Goal: Task Accomplishment & Management: Use online tool/utility

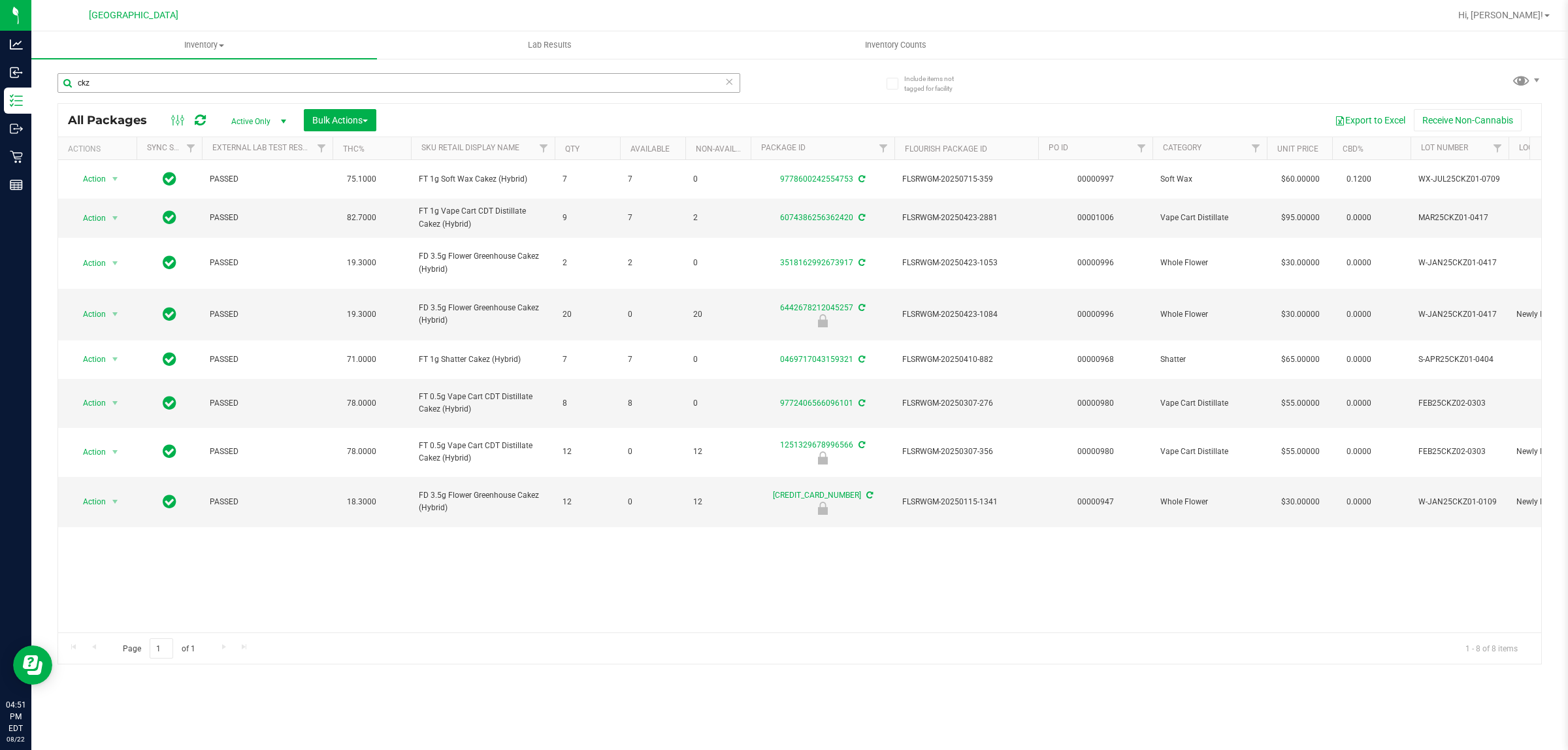
click at [144, 89] on input "ckz" at bounding box center [399, 83] width 682 height 20
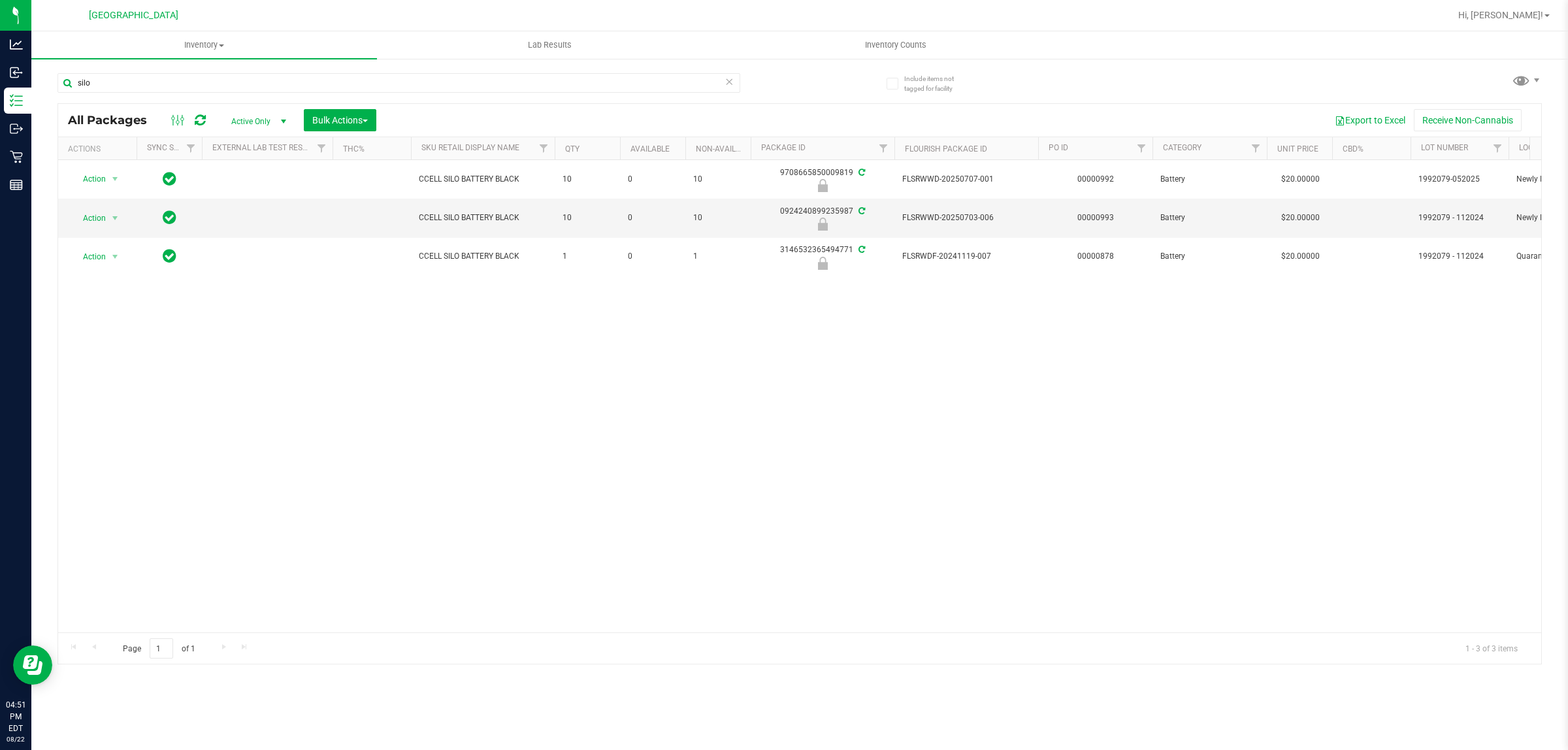
click at [716, 504] on div "Action Action Edit attributes Global inventory Locate package Package audit log…" at bounding box center [799, 396] width 1482 height 473
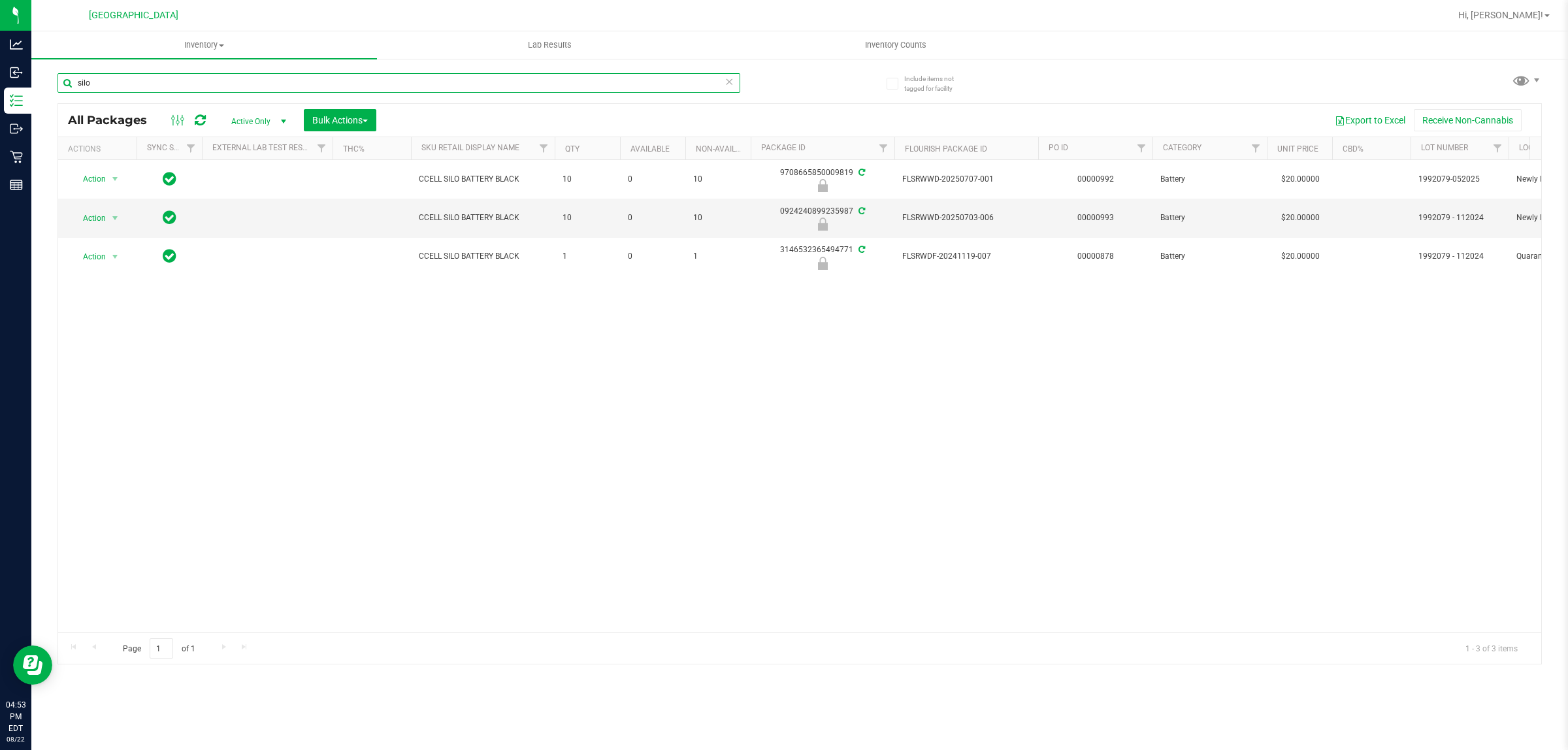
click at [494, 85] on input "silo" at bounding box center [399, 83] width 682 height 20
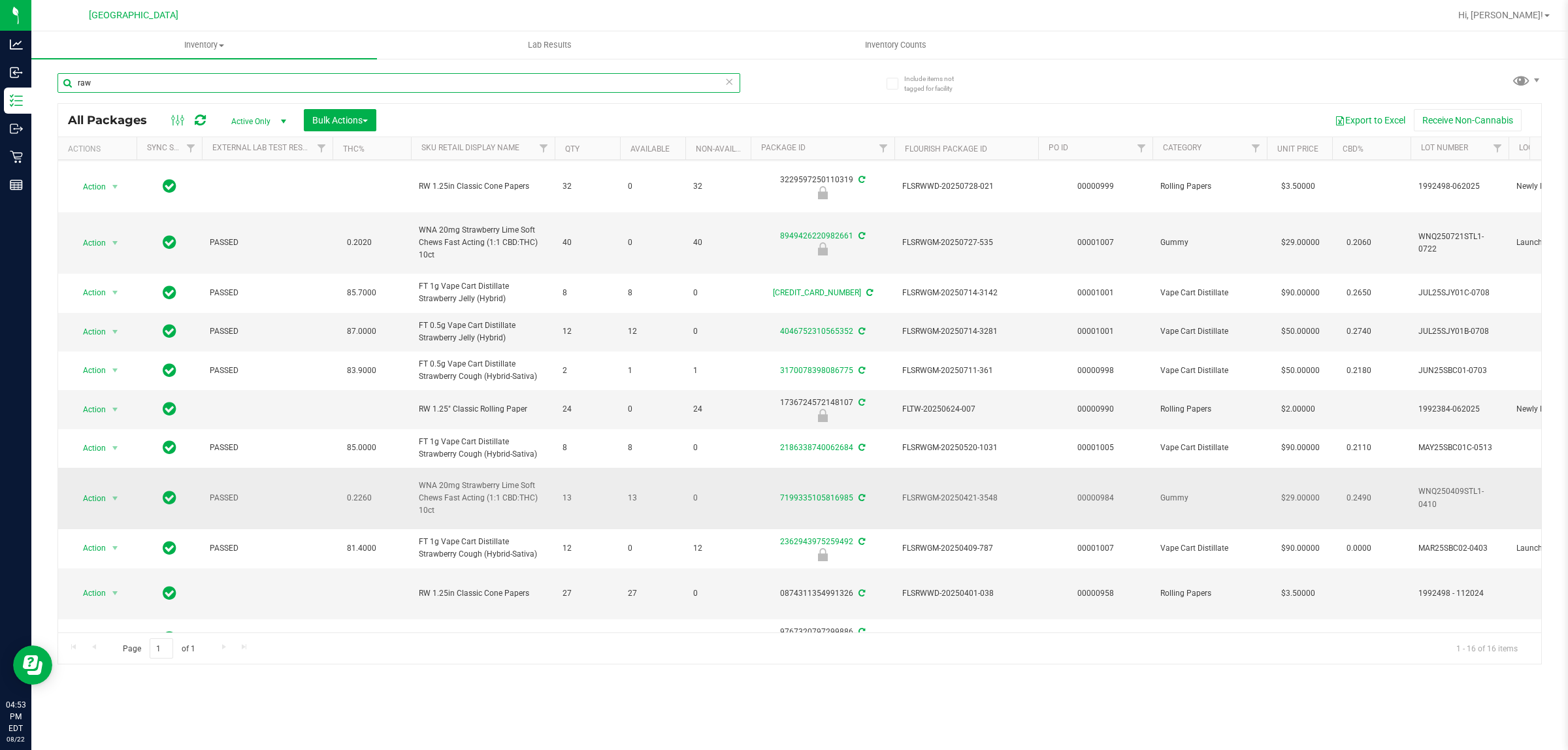
scroll to position [256, 0]
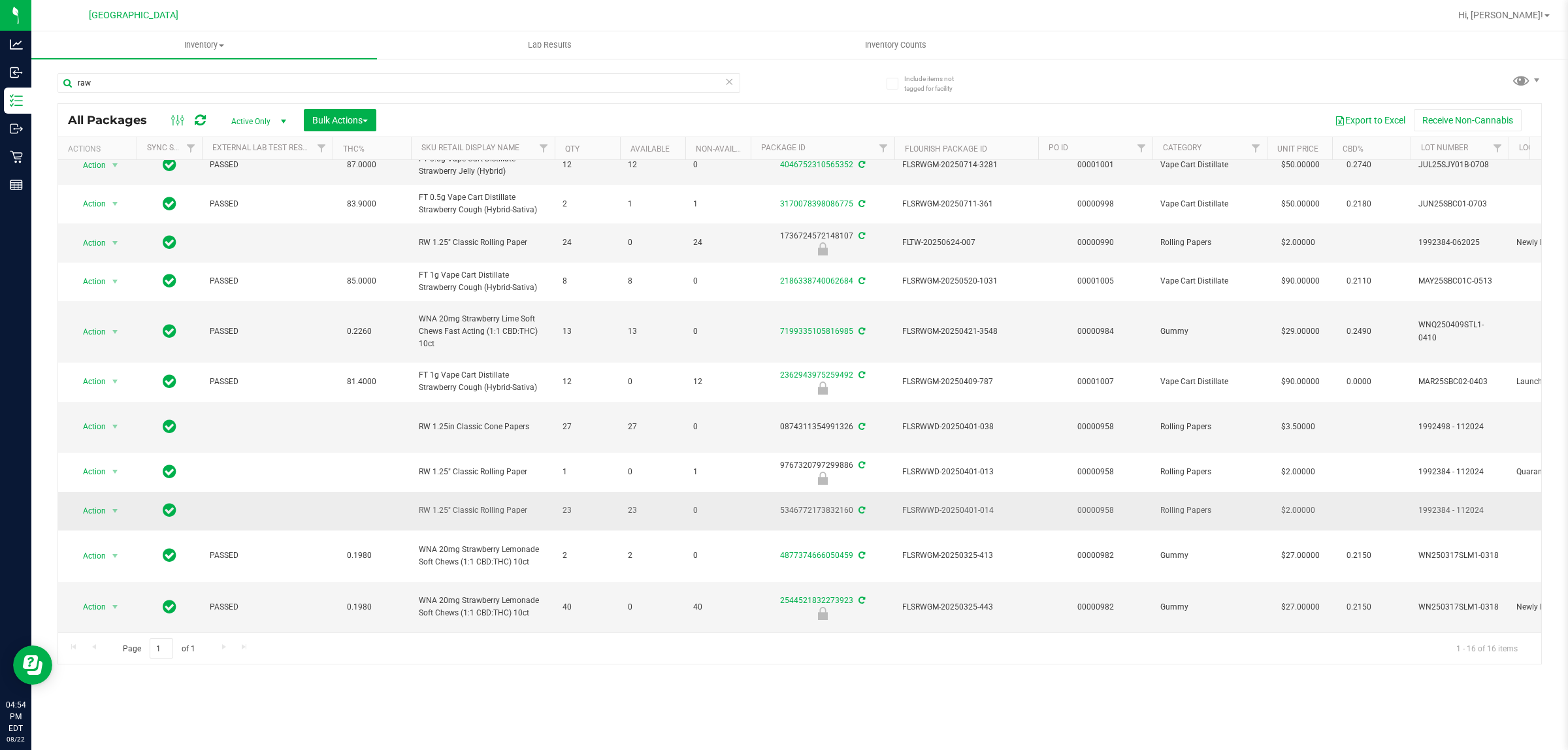
click at [510, 504] on span "RW 1.25" Classic Rolling Paper" at bounding box center [482, 511] width 128 height 13
click at [509, 504] on span "RW 1.25" Classic Rolling Paper" at bounding box center [482, 511] width 128 height 13
copy tr "RW 1.25" Classic Rolling Paper"
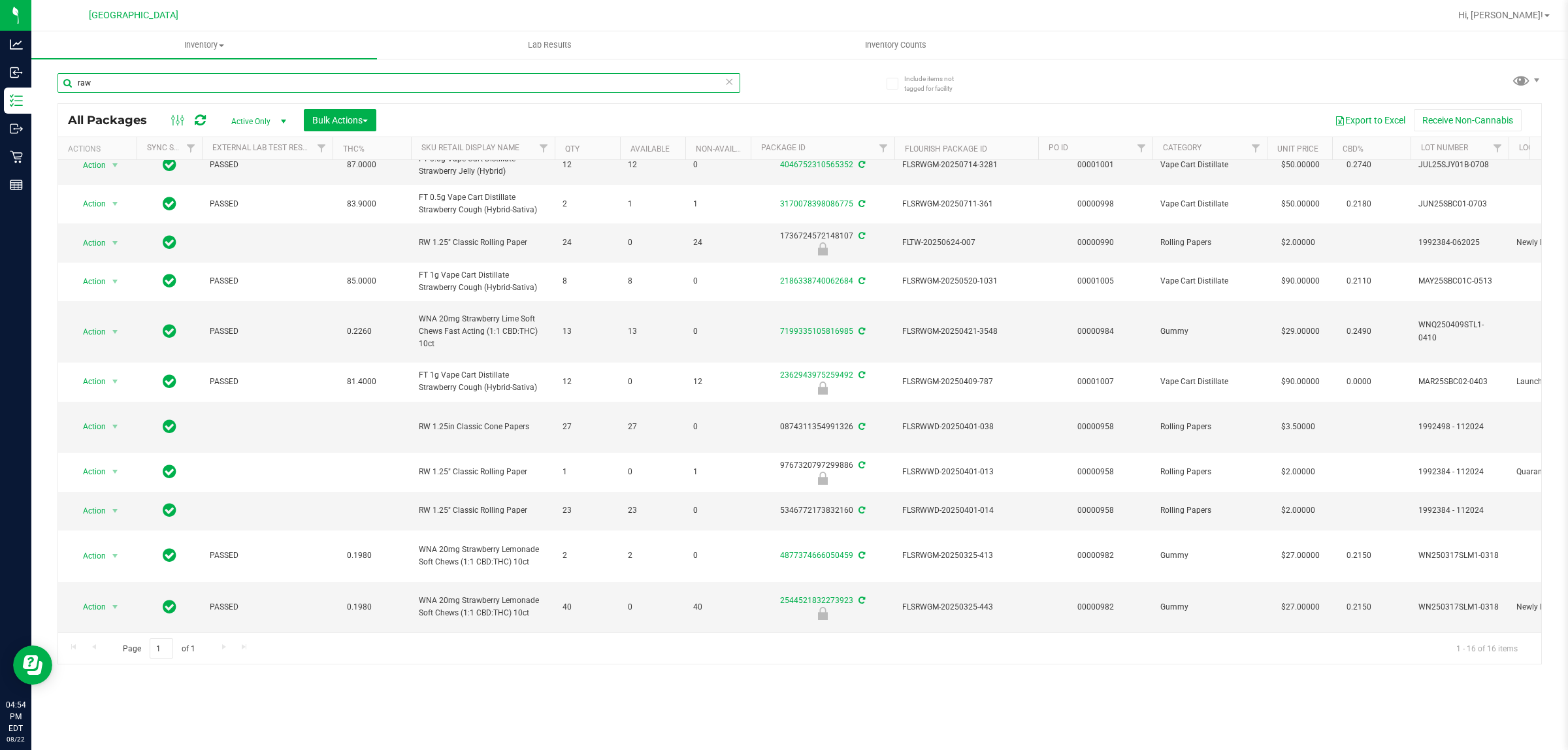
click at [446, 77] on input "raw" at bounding box center [399, 83] width 682 height 20
paste input "RW 1.25" Classic Rolling Paper"
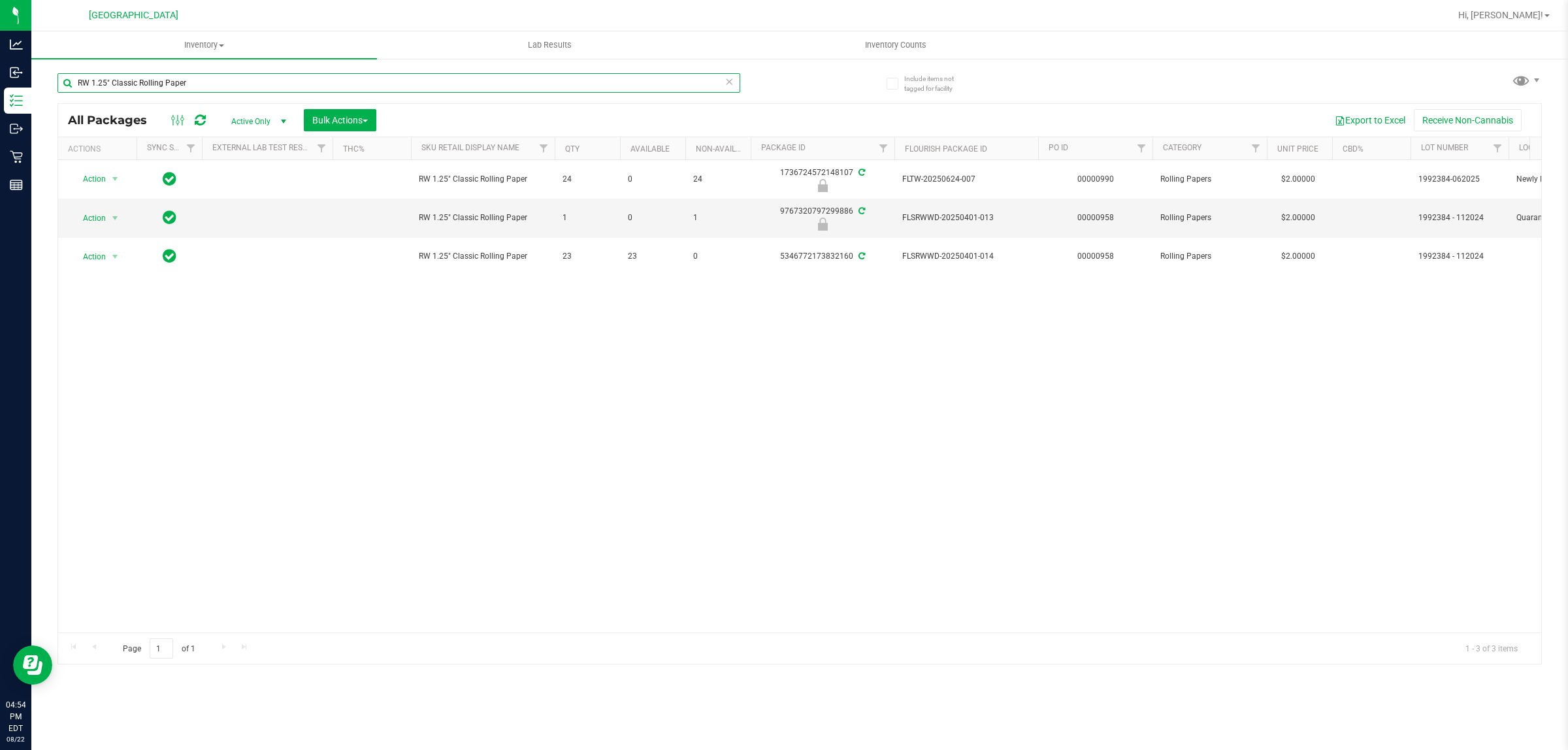
click at [390, 82] on input "RW 1.25" Classic Rolling Paper" at bounding box center [399, 83] width 682 height 20
click at [395, 84] on input "RW 1.25" Classic Rolling Paper" at bounding box center [399, 83] width 682 height 20
click at [396, 84] on input "RW 1.25" Classic Rolling Paper" at bounding box center [399, 83] width 682 height 20
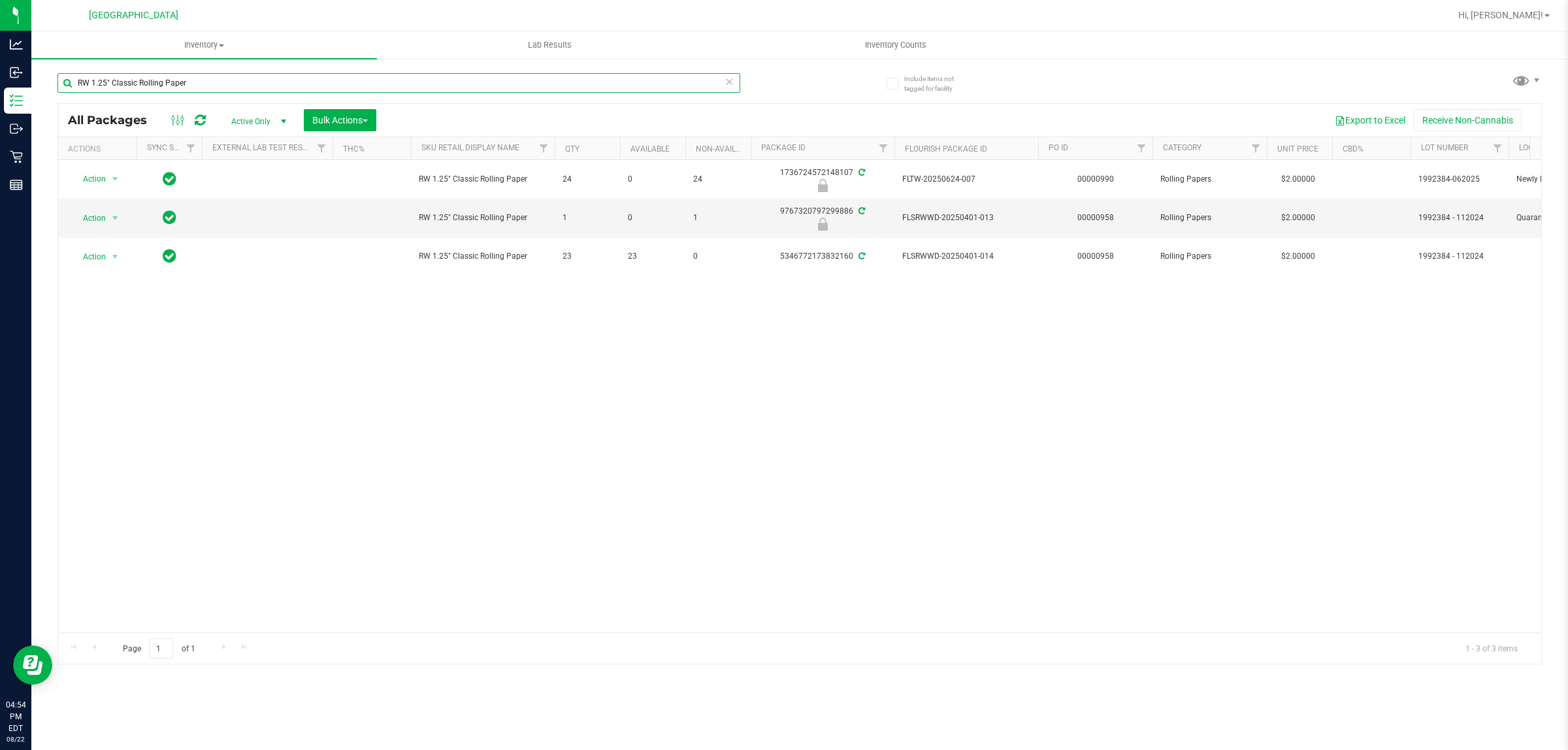
click at [397, 83] on input "RW 1.25" Classic Rolling Paper" at bounding box center [399, 83] width 682 height 20
click at [399, 83] on input "RW 1.25" Classic Rolling Paper" at bounding box center [399, 83] width 682 height 20
click at [403, 83] on input "RW 1.25" Classic Rolling Paper" at bounding box center [399, 83] width 682 height 20
type input "R"
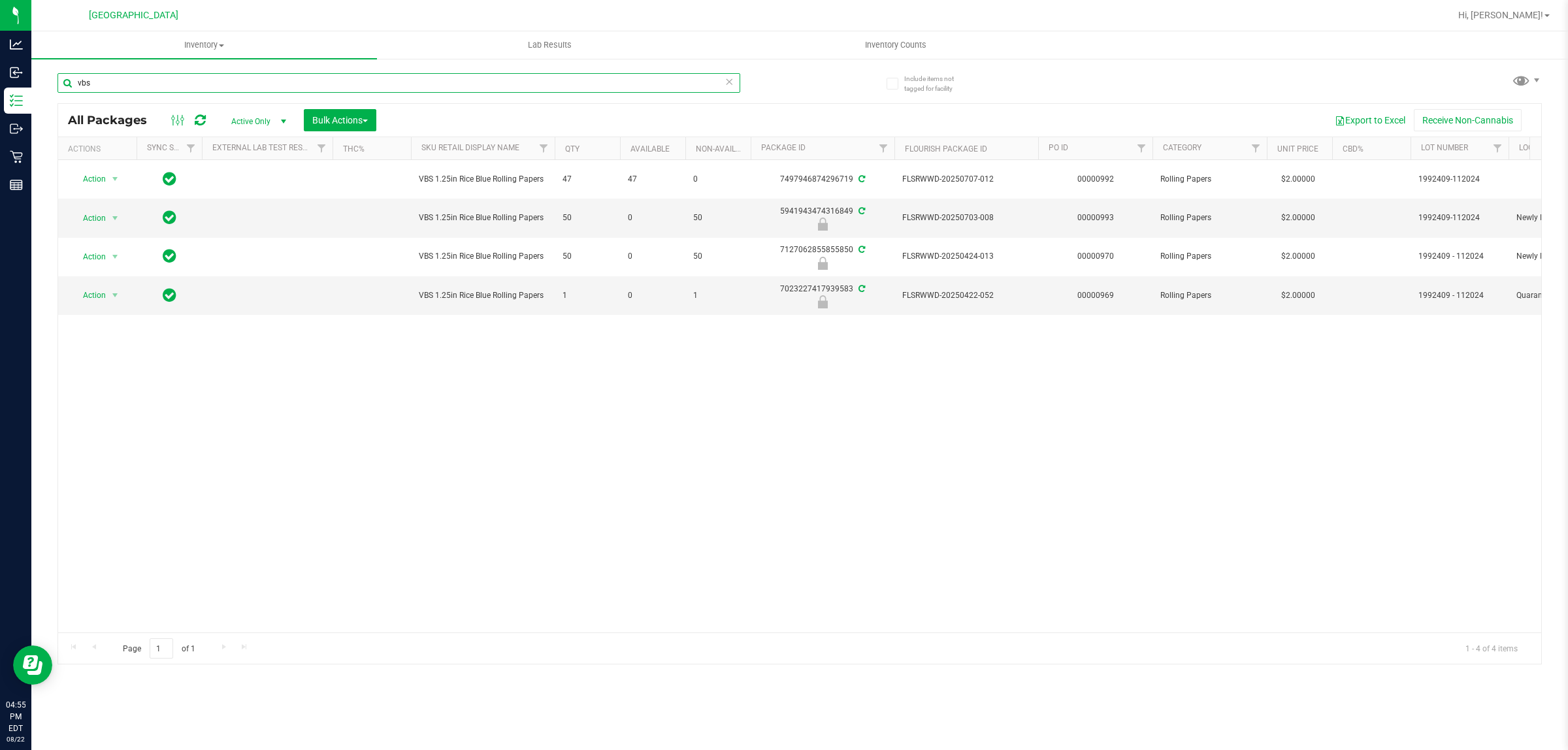
click at [403, 83] on input "vbs" at bounding box center [399, 83] width 682 height 20
type input "avd"
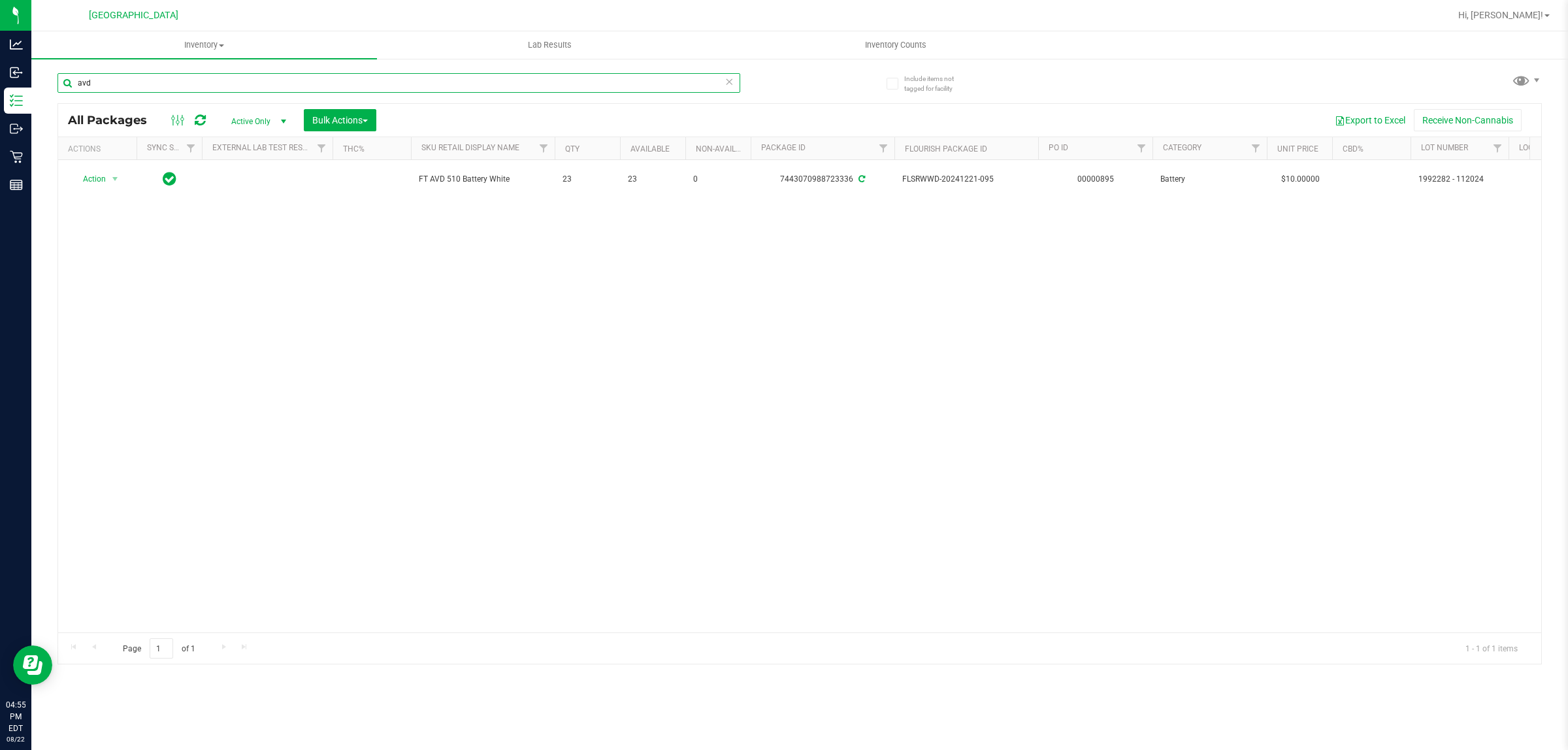
click at [211, 92] on input "avd" at bounding box center [399, 83] width 682 height 20
click at [221, 89] on input "avd" at bounding box center [399, 83] width 682 height 20
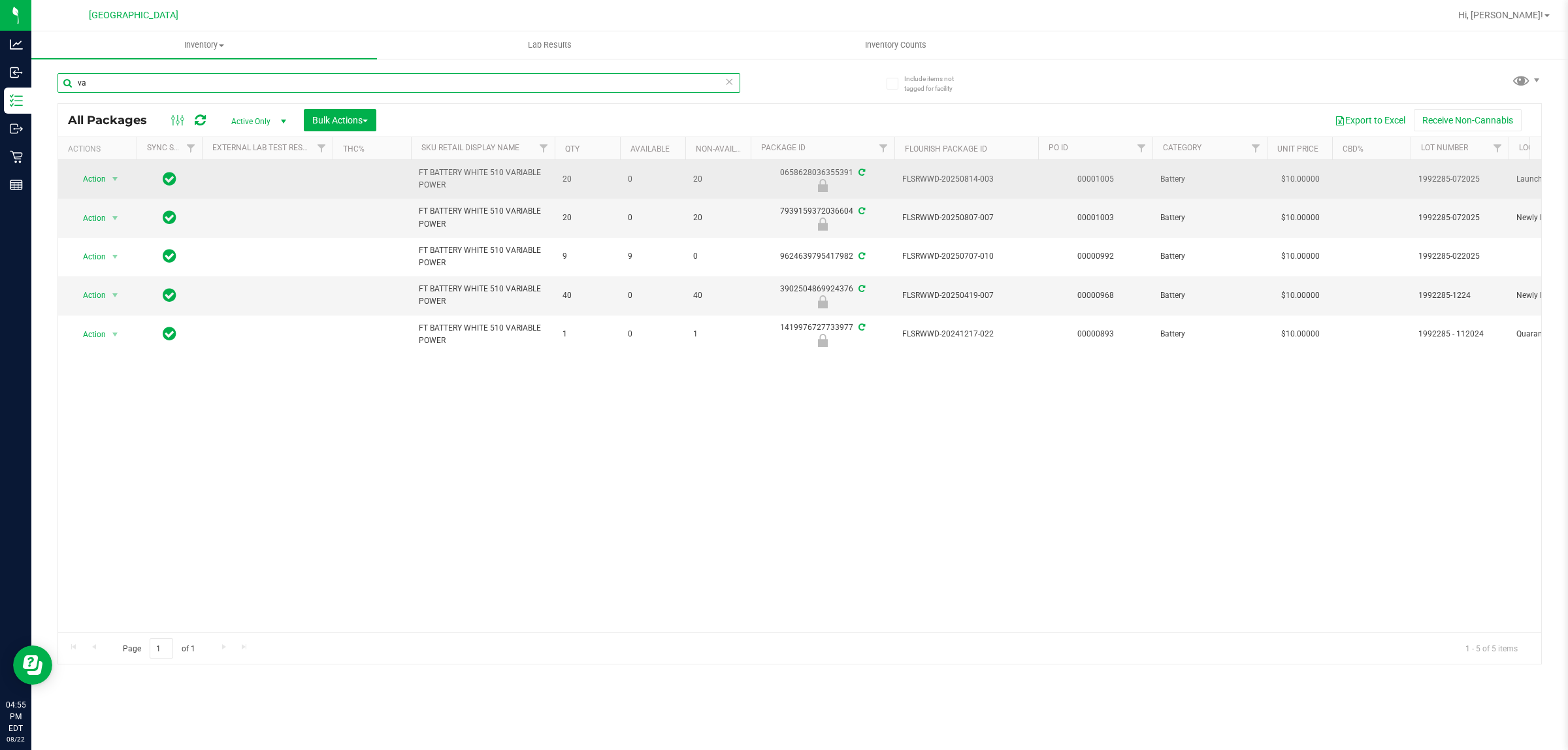
type input "v"
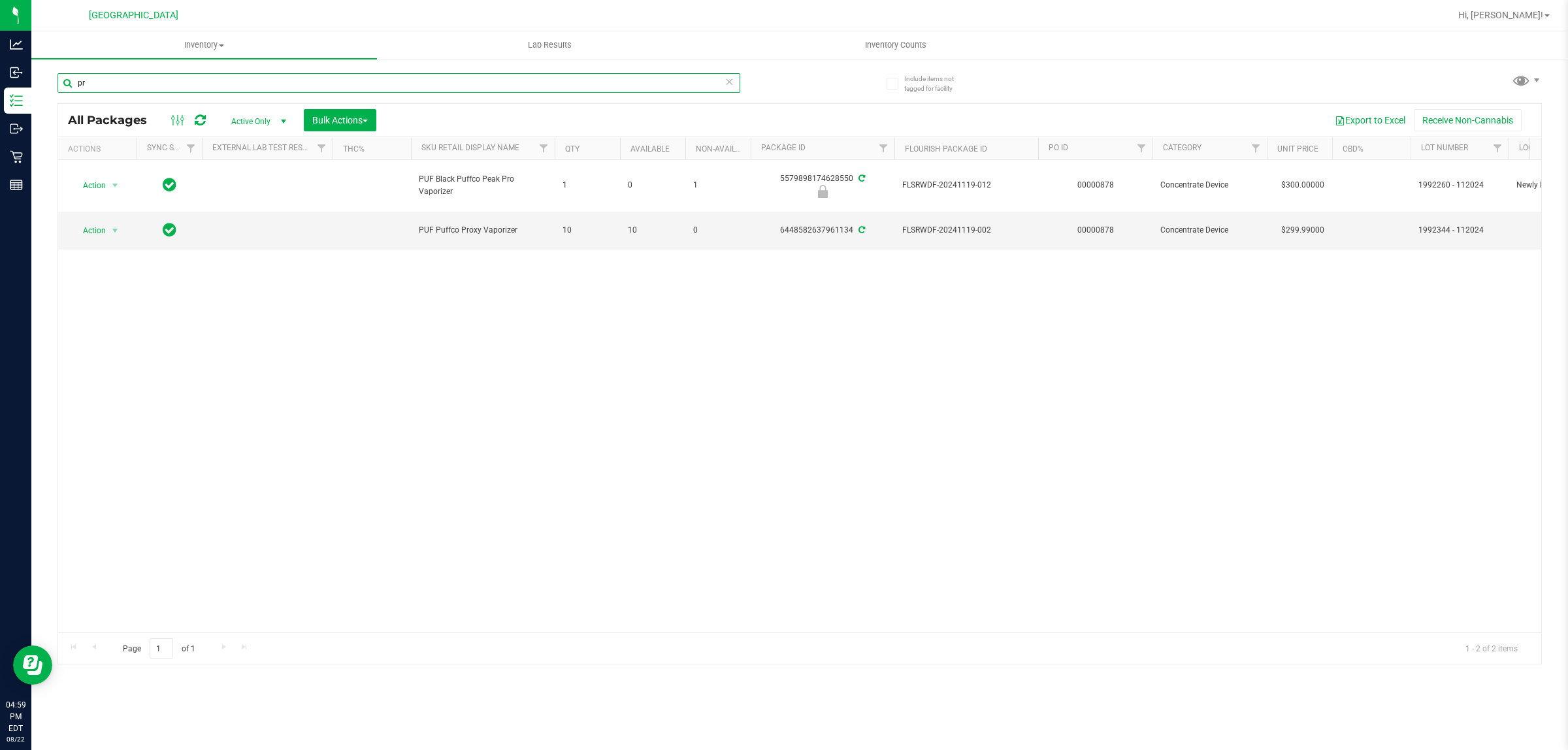
type input "p"
type input "b"
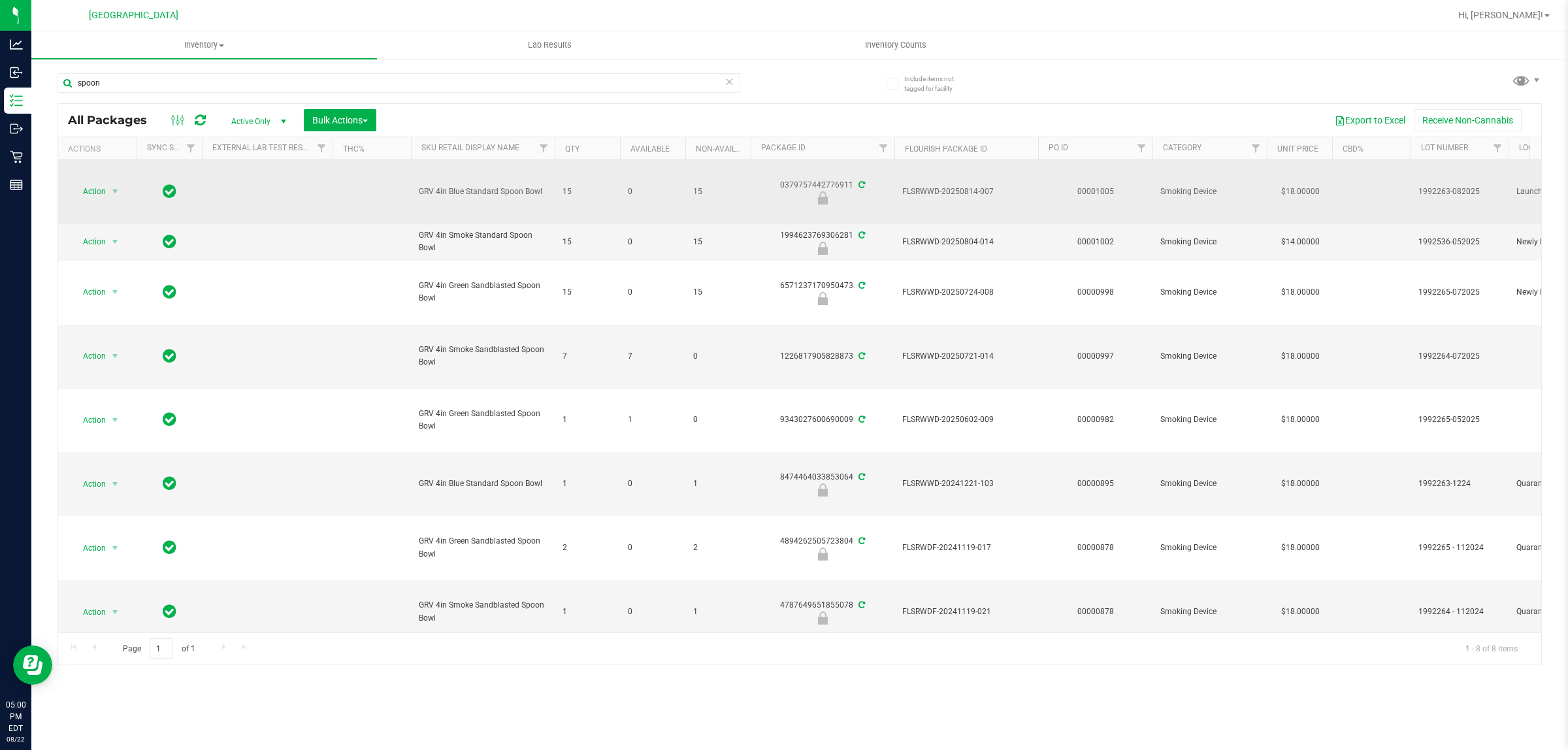
click at [461, 192] on span "GRV 4in Blue Standard Spoon Bowl" at bounding box center [482, 192] width 128 height 13
copy tr "GRV 4in Blue Standard Spoon Bowl"
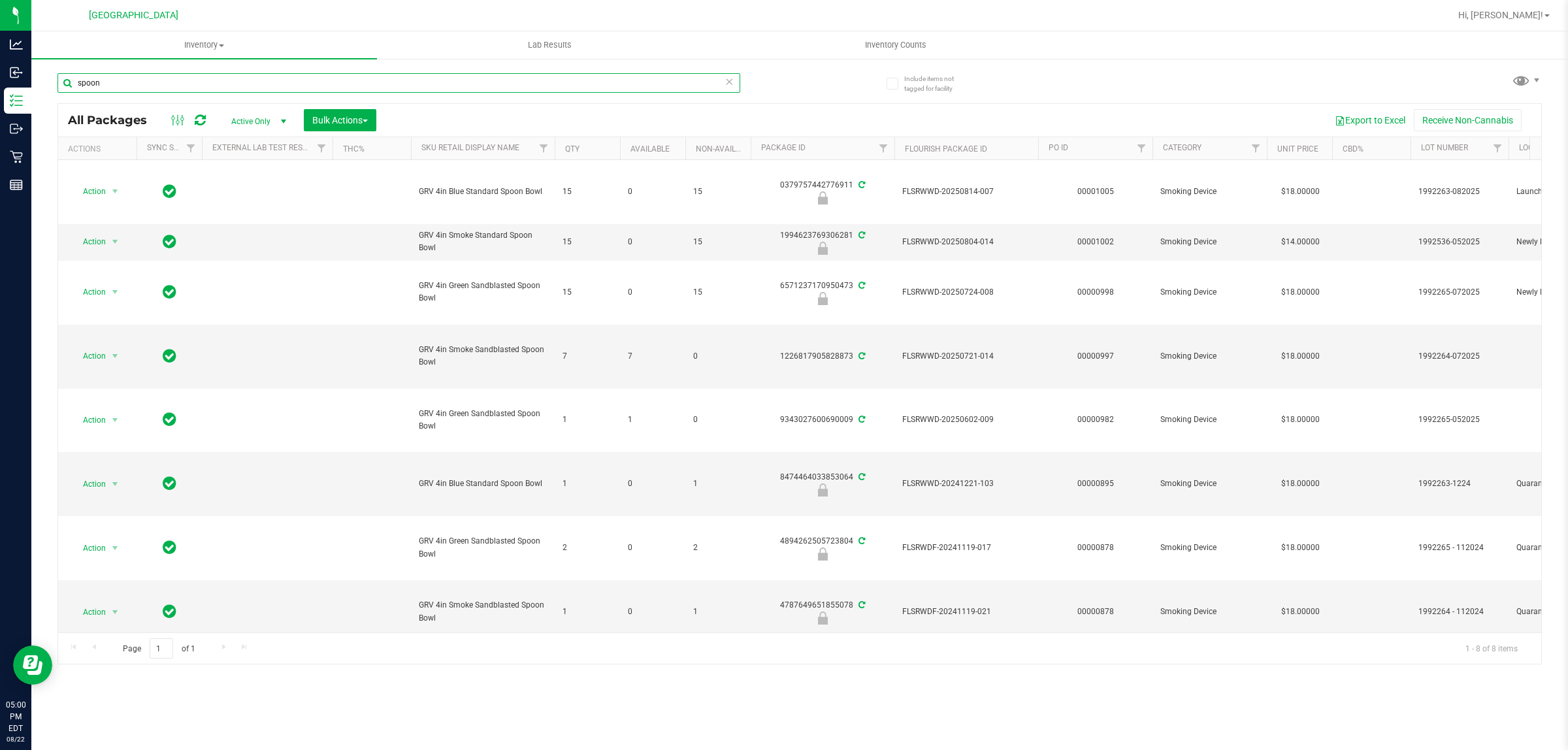
click at [464, 79] on input "spoon" at bounding box center [399, 83] width 682 height 20
paste input "GRV 4in Blue Standard Spoon Bowl"
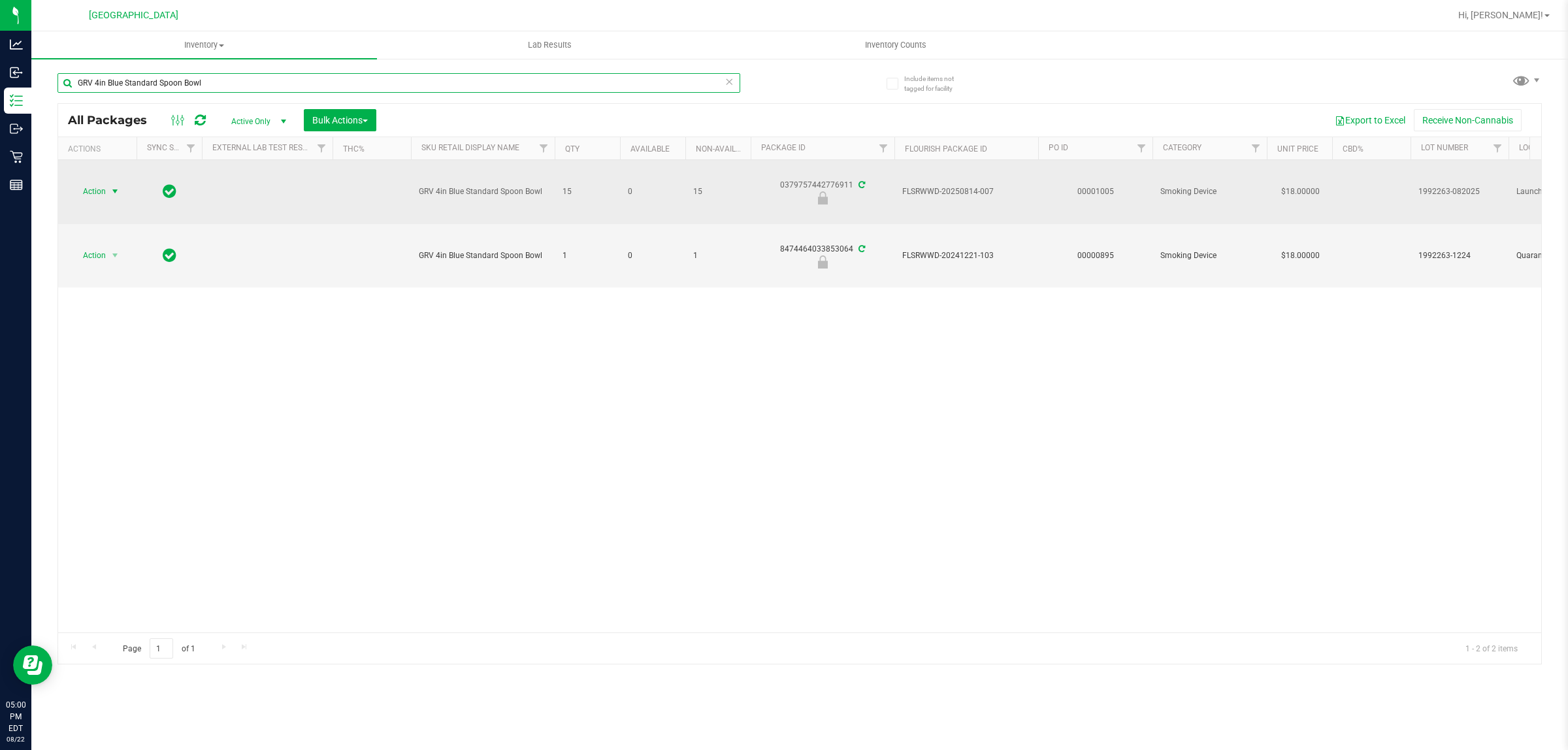
type input "GRV 4in Blue Standard Spoon Bowl"
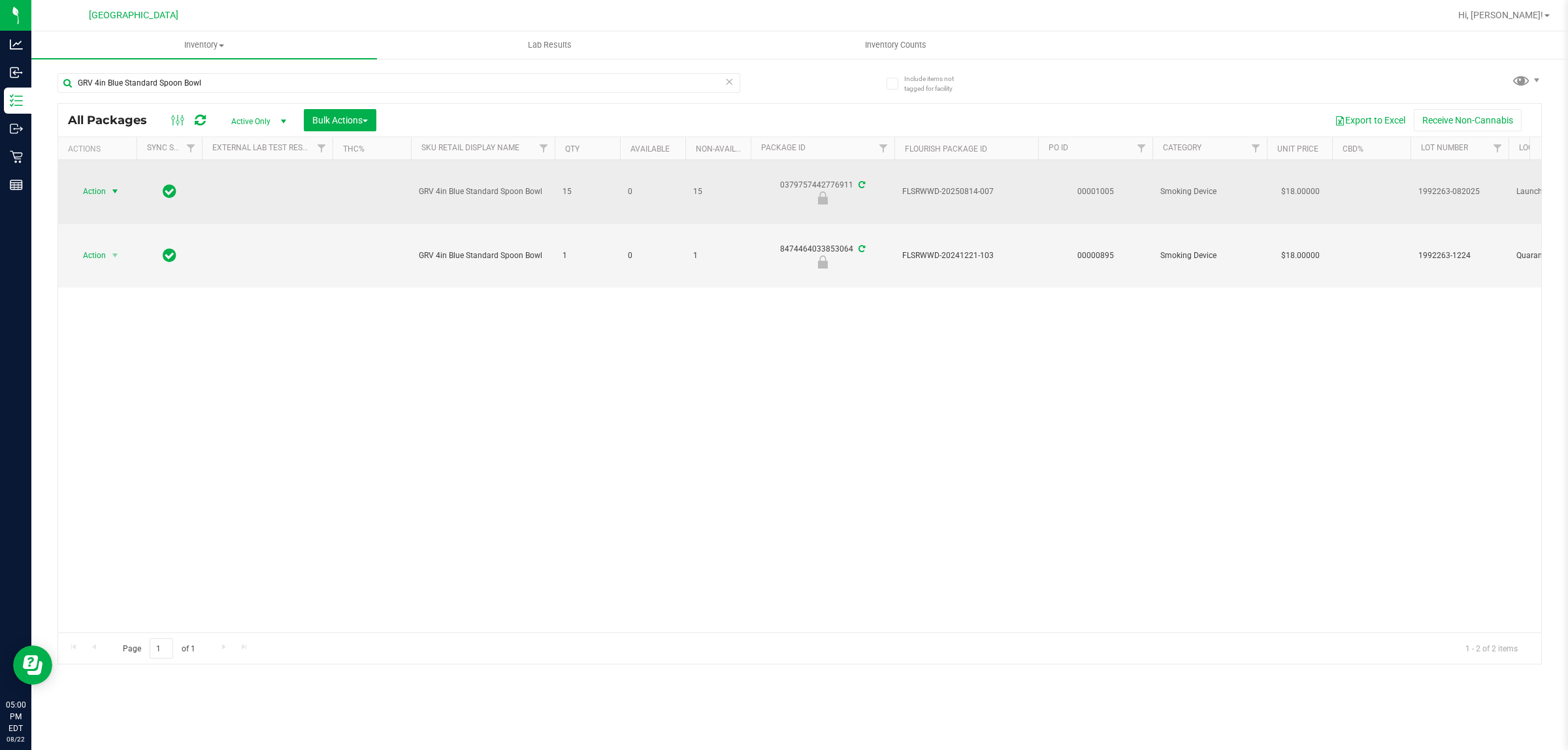
drag, startPoint x: 109, startPoint y: 188, endPoint x: 111, endPoint y: 196, distance: 8.2
click at [110, 190] on span "select" at bounding box center [115, 192] width 11 height 11
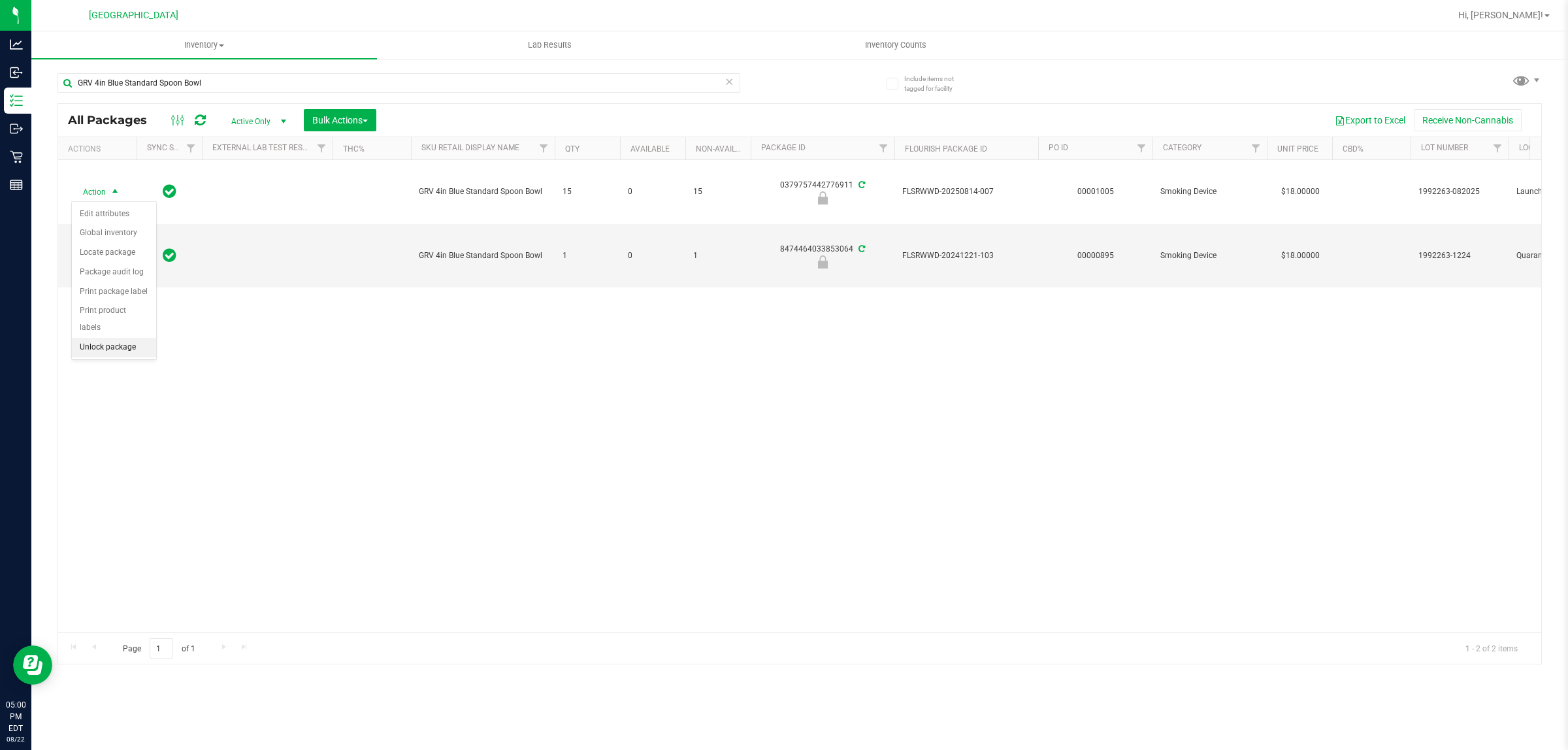
click at [115, 338] on li "Unlock package" at bounding box center [114, 348] width 85 height 20
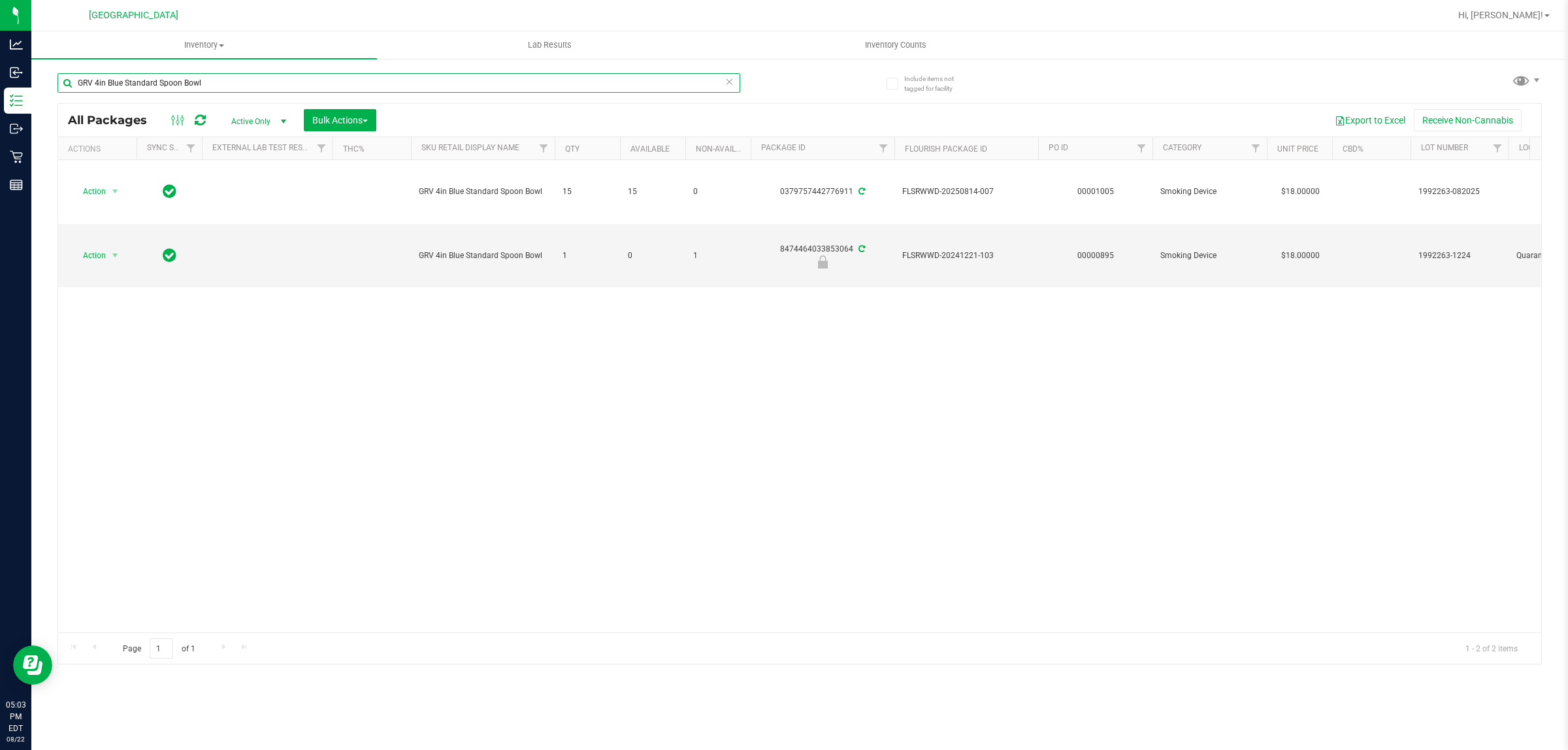
click at [298, 88] on input "GRV 4in Blue Standard Spoon Bowl" at bounding box center [399, 83] width 682 height 20
click at [299, 88] on input "GRV 4in Blue Standard Spoon Bowl" at bounding box center [399, 83] width 682 height 20
click at [302, 88] on input "GRV 4in Blue Standard Spoon Bowl" at bounding box center [399, 83] width 682 height 20
click at [328, 76] on input "GRV 4in Blue Standard Spoon Bowl" at bounding box center [399, 83] width 682 height 20
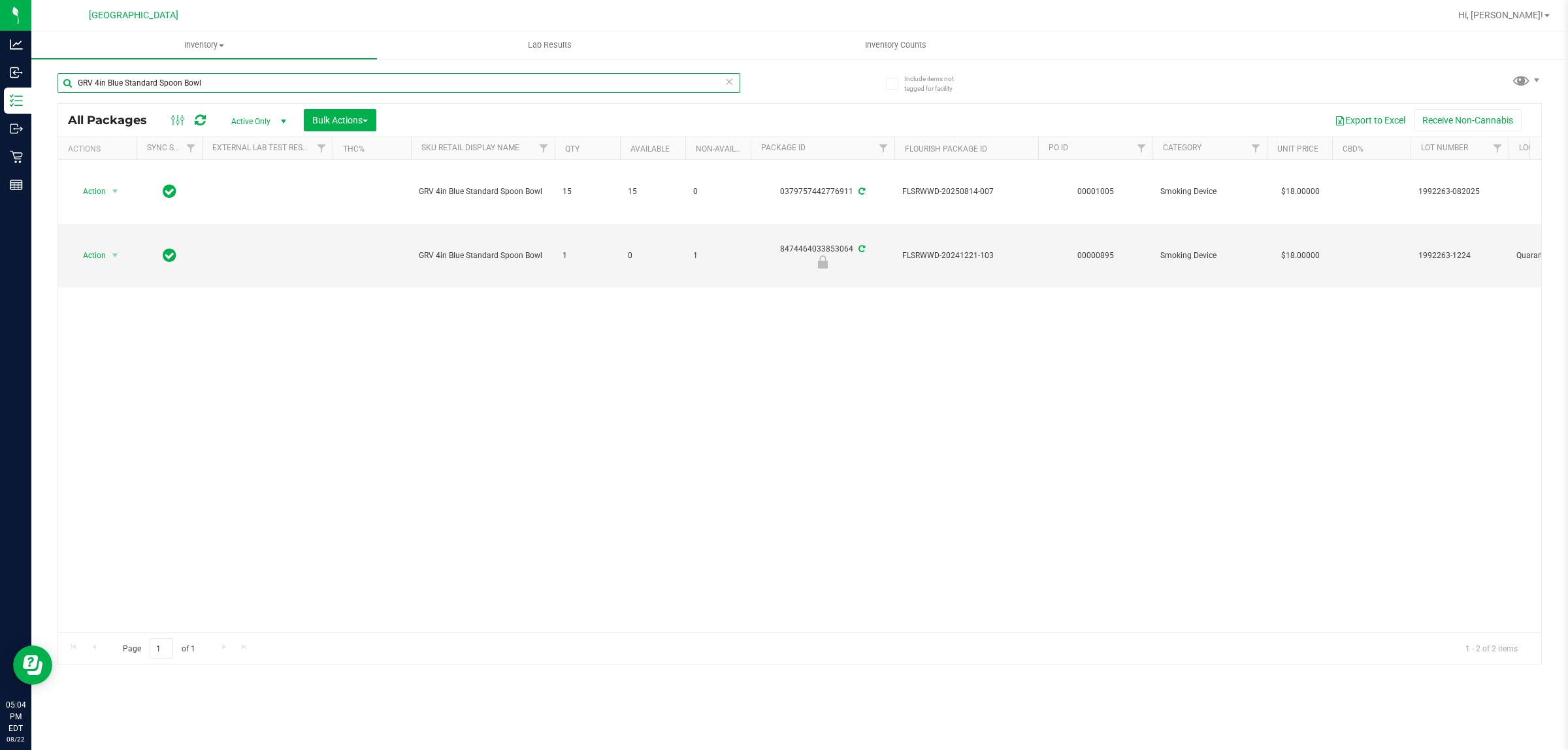
click at [328, 76] on input "GRV 4in Blue Standard Spoon Bowl" at bounding box center [399, 83] width 682 height 20
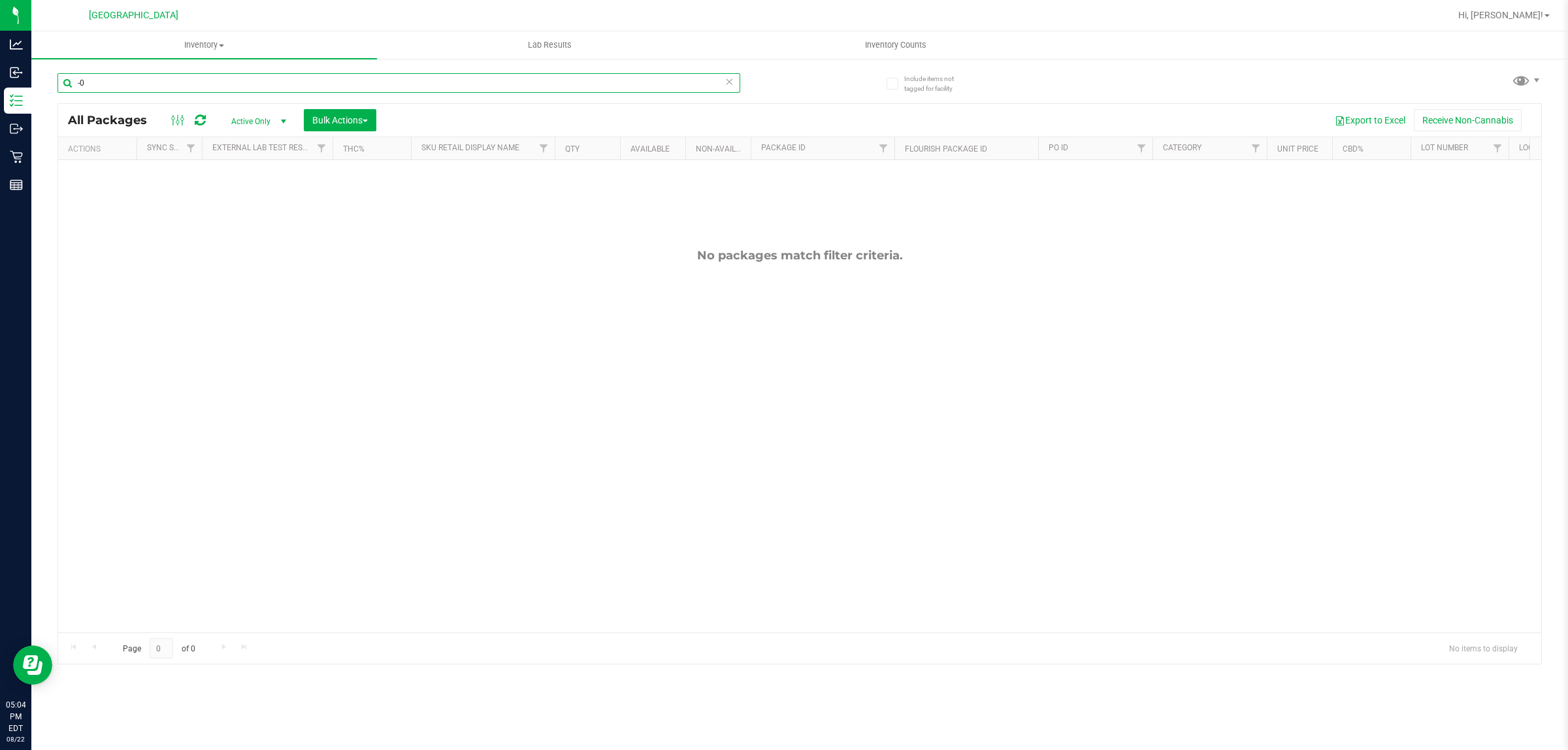
type input "-"
type input "smoke"
